Goal: Information Seeking & Learning: Learn about a topic

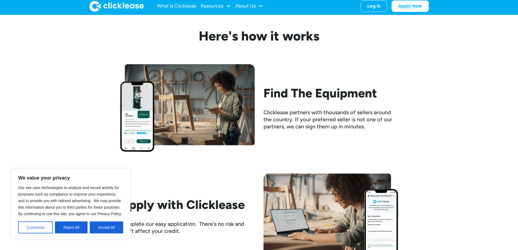
scroll to position [435, 0]
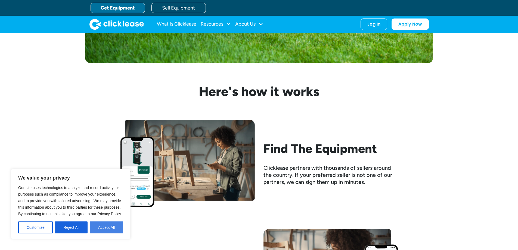
click at [108, 230] on button "Accept All" at bounding box center [106, 227] width 33 height 12
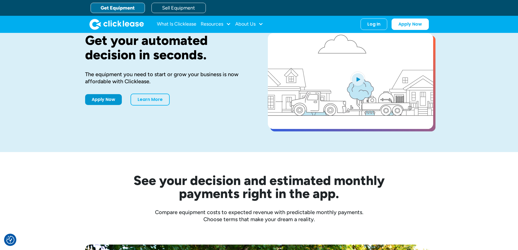
scroll to position [0, 0]
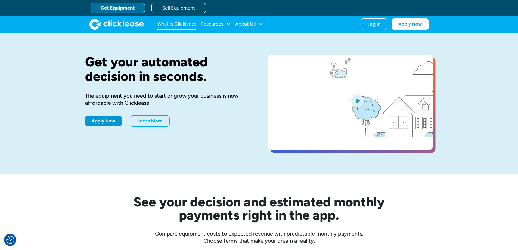
click at [175, 25] on link "What Is Clicklease" at bounding box center [176, 24] width 39 height 11
